Goal: Transaction & Acquisition: Subscribe to service/newsletter

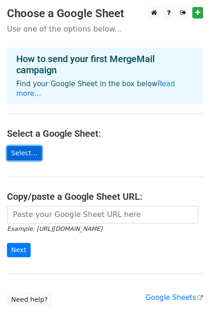
click at [24, 146] on link "Select..." at bounding box center [24, 153] width 35 height 14
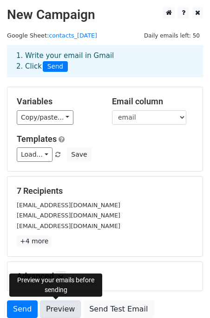
click at [52, 314] on link "Preview" at bounding box center [60, 310] width 41 height 18
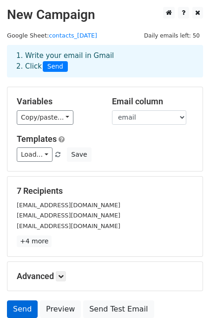
click at [14, 308] on link "Send" at bounding box center [22, 310] width 31 height 18
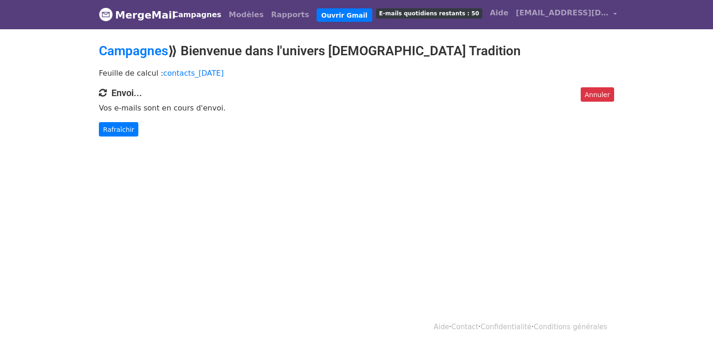
click at [182, 83] on div "Feuille de calcul : contacts_2025-08-30" at bounding box center [356, 76] width 529 height 24
click at [120, 123] on link "Rafraîchir" at bounding box center [118, 129] width 39 height 15
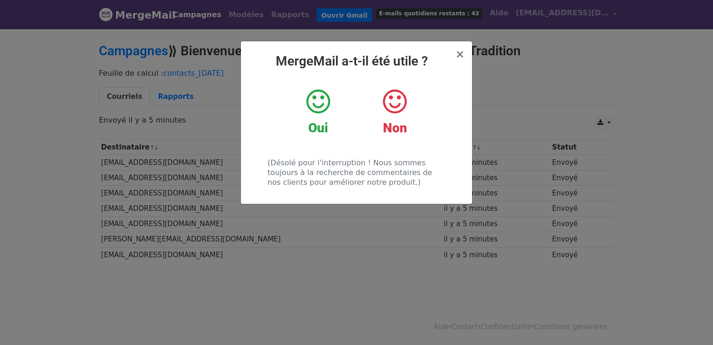
click at [315, 103] on icon at bounding box center [318, 102] width 24 height 28
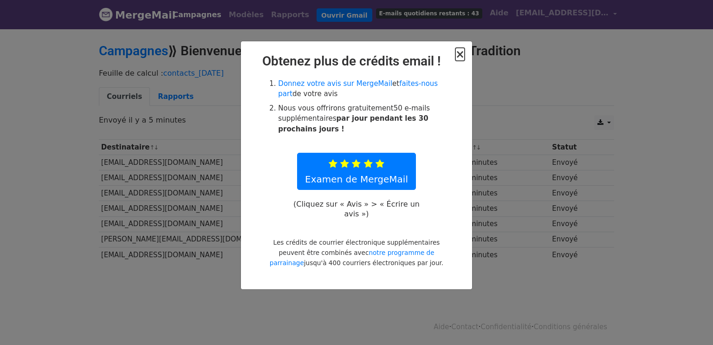
click at [462, 56] on font "×" at bounding box center [459, 54] width 9 height 13
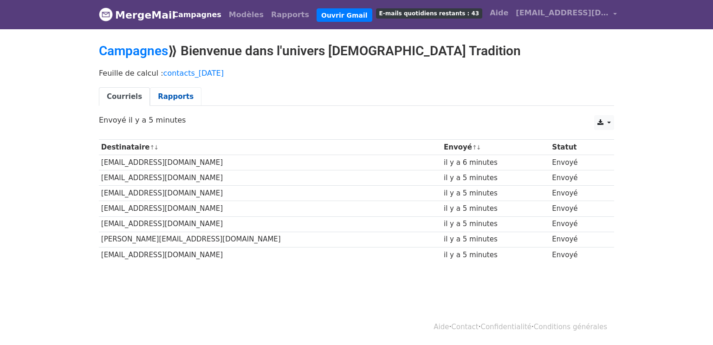
click at [164, 97] on font "Rapports" at bounding box center [176, 96] width 36 height 8
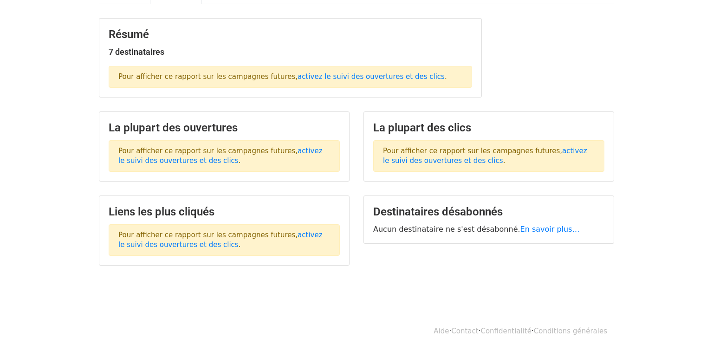
scroll to position [105, 0]
